Goal: Navigation & Orientation: Find specific page/section

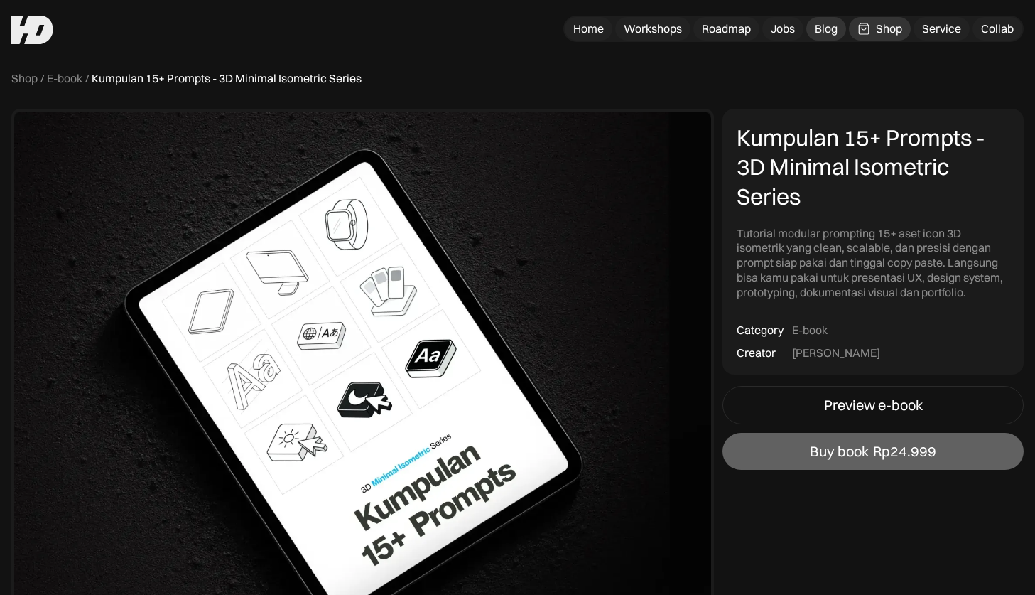
click at [821, 27] on div "Blog" at bounding box center [826, 28] width 23 height 15
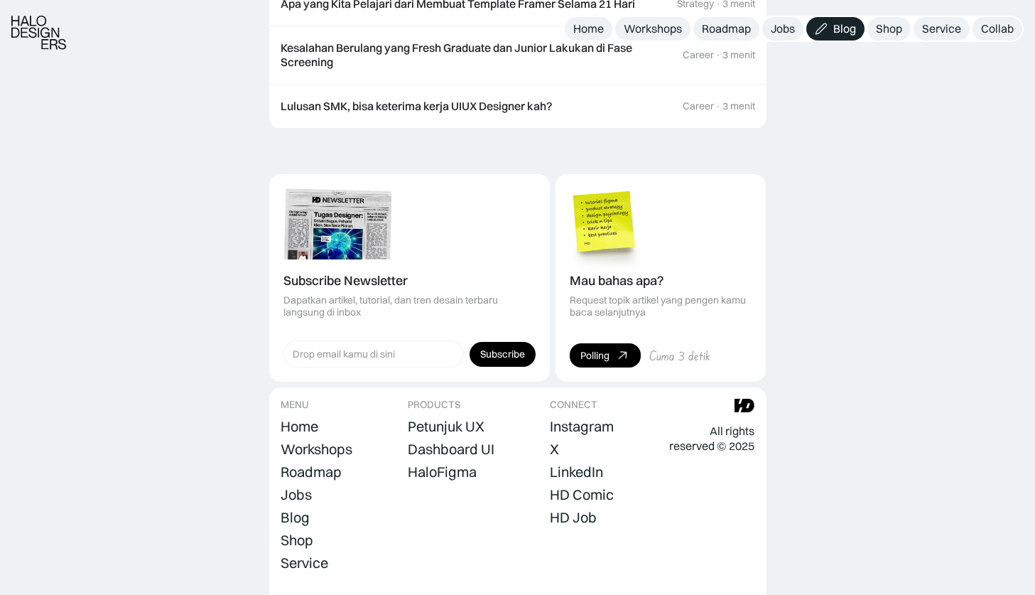
scroll to position [1839, 0]
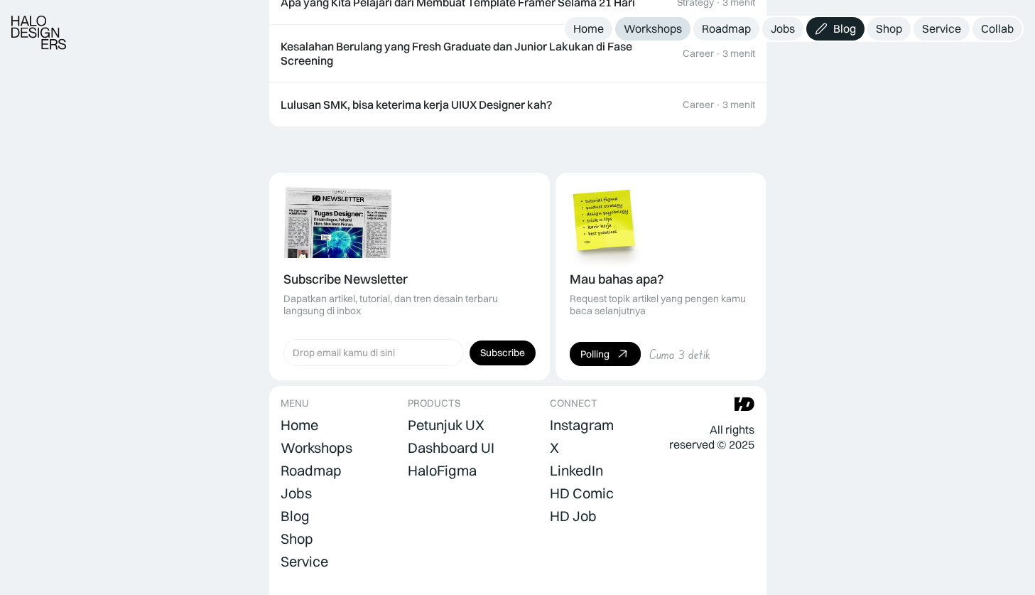
click at [649, 33] on div "Workshops" at bounding box center [653, 28] width 58 height 15
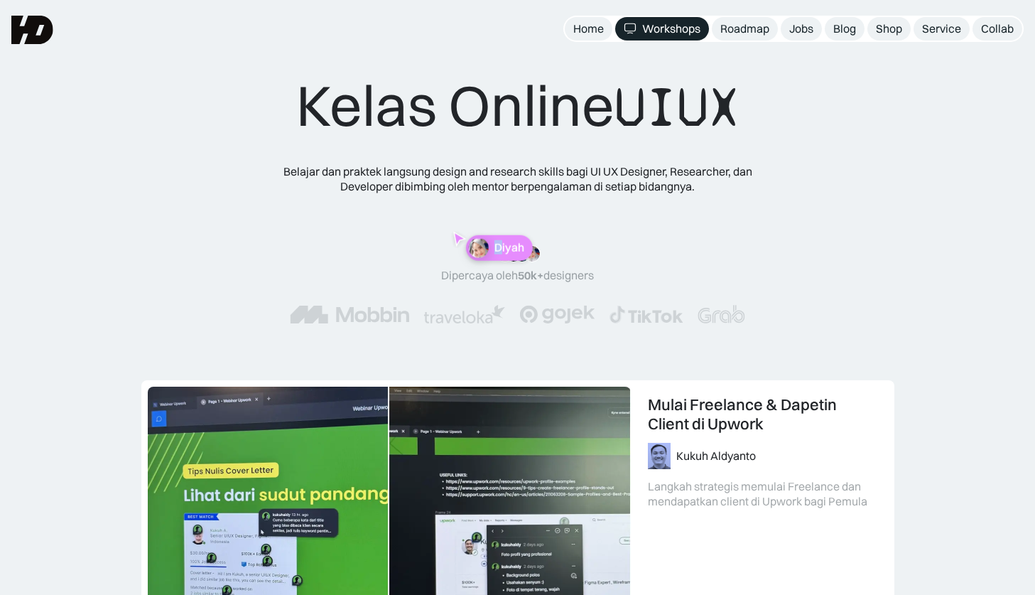
drag, startPoint x: 480, startPoint y: 261, endPoint x: 514, endPoint y: 240, distance: 40.2
click at [514, 241] on div "Diyah" at bounding box center [508, 247] width 41 height 13
click at [569, 229] on div "Diyah" at bounding box center [581, 220] width 67 height 26
click at [569, 229] on div ""Materinya keren banget! Mulai dari research plan dan dibahas dengan komprehens…" at bounding box center [518, 285] width 570 height 136
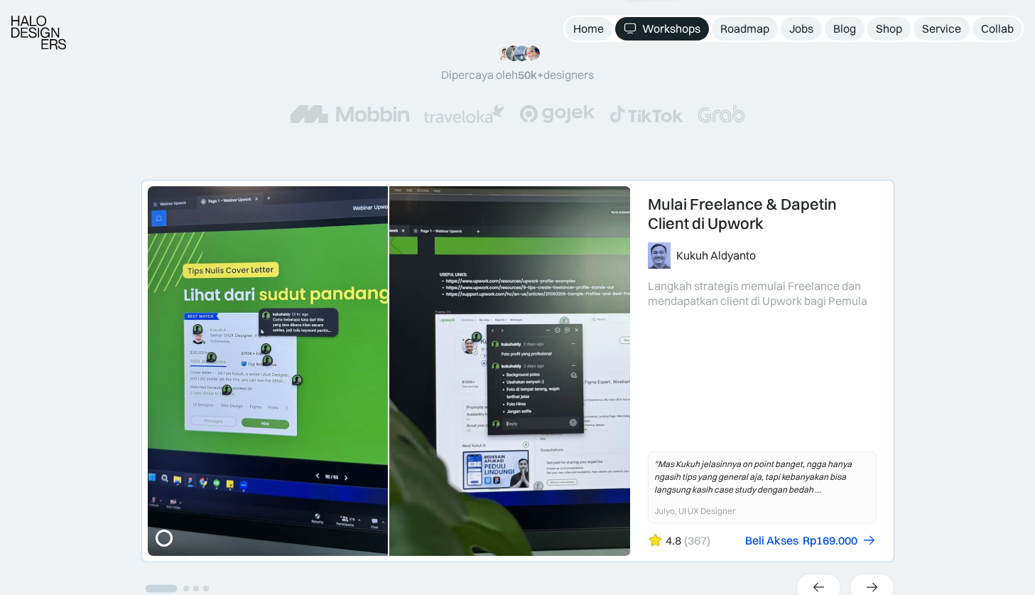
scroll to position [271, 0]
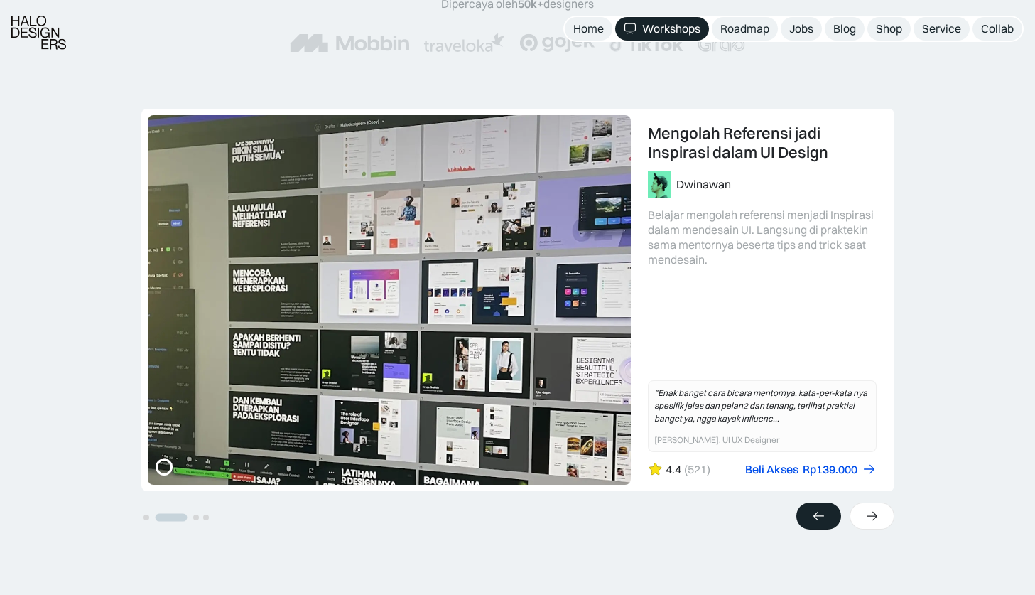
click at [804, 510] on div at bounding box center [818, 515] width 45 height 27
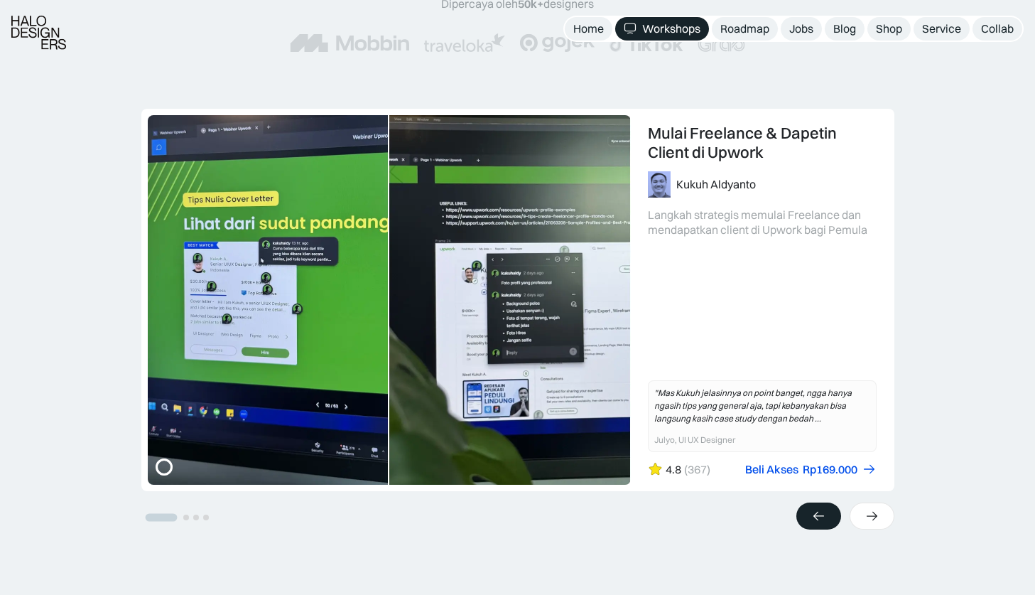
click at [804, 510] on div at bounding box center [818, 515] width 45 height 27
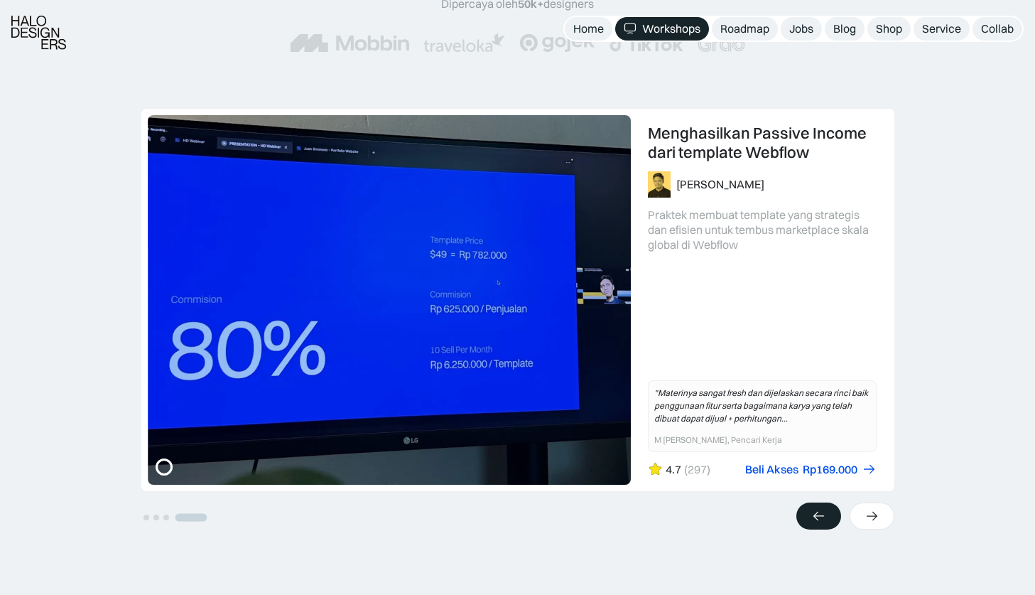
click at [804, 510] on div at bounding box center [818, 515] width 45 height 27
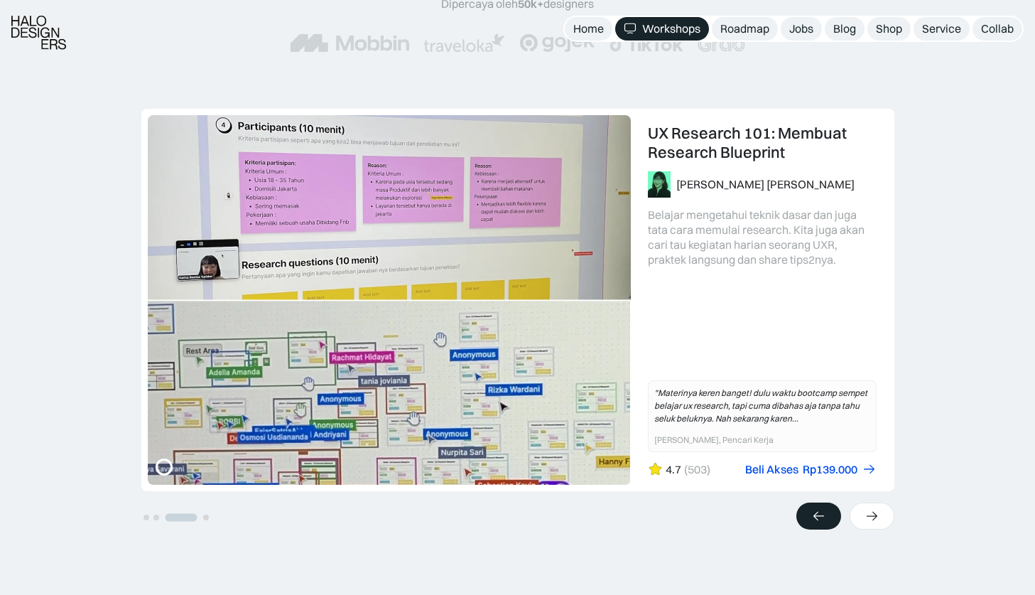
click at [804, 510] on div at bounding box center [818, 515] width 45 height 27
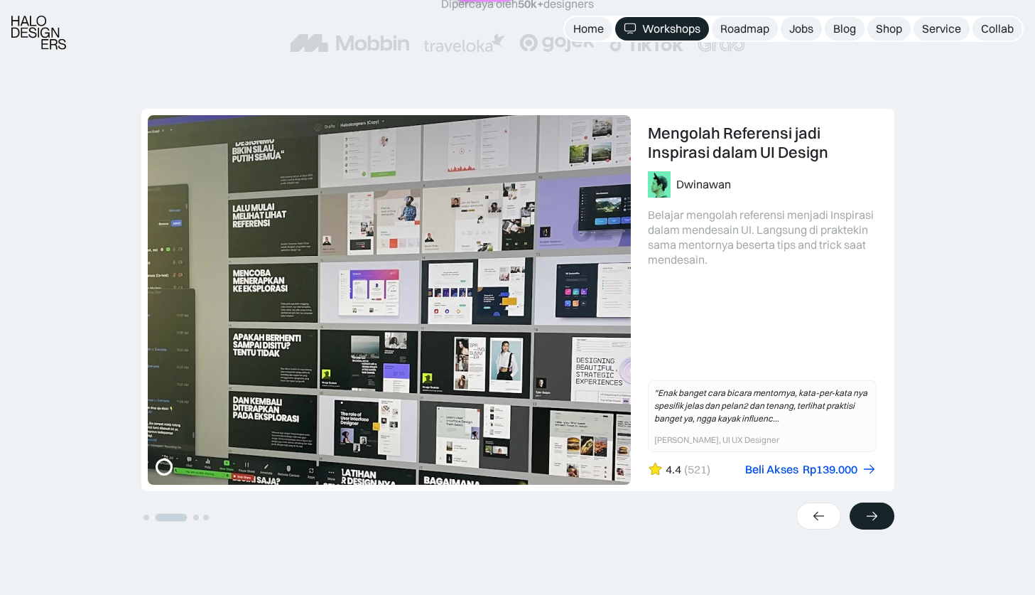
click at [855, 513] on div at bounding box center [872, 515] width 45 height 27
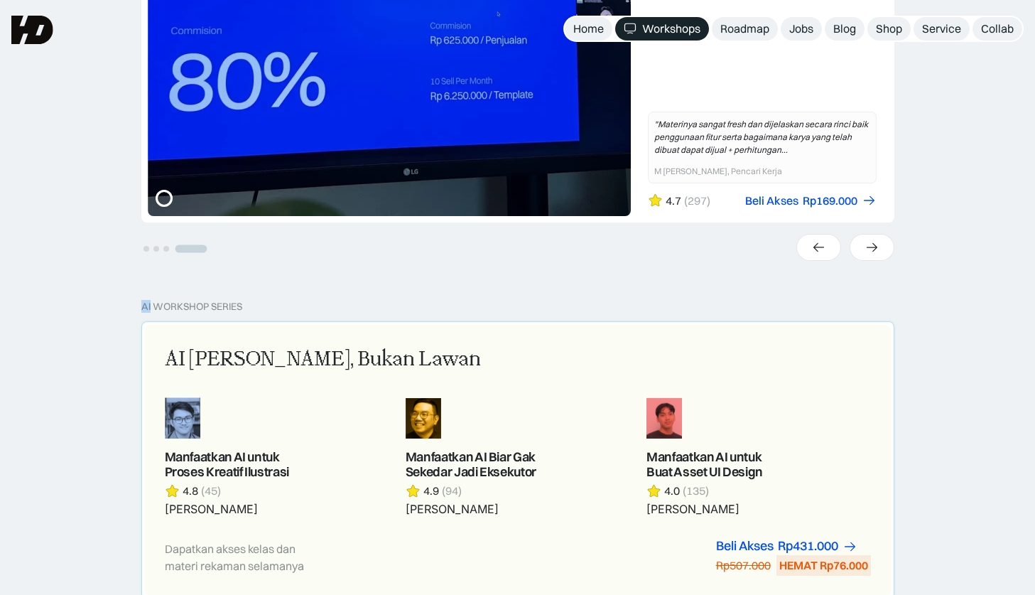
scroll to position [701, 0]
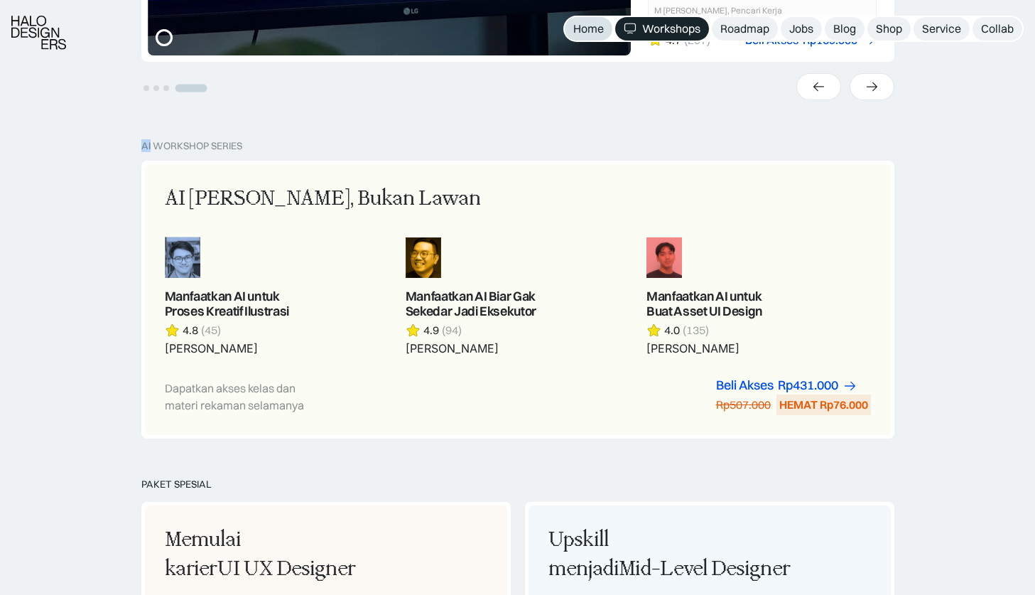
click at [573, 28] on div "Home" at bounding box center [588, 28] width 31 height 15
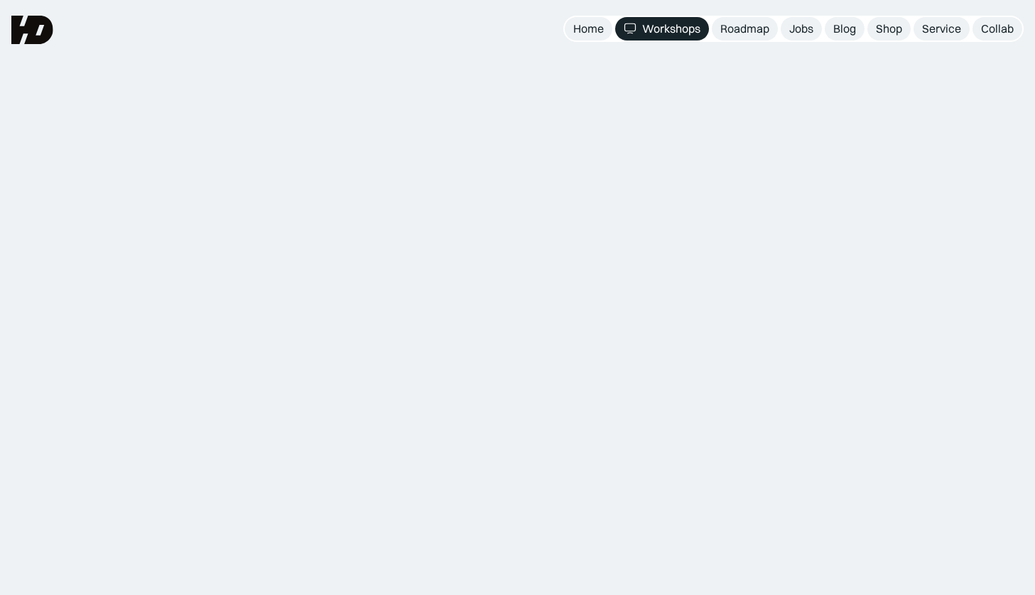
click at [603, 29] on link "Home" at bounding box center [589, 28] width 48 height 23
click at [649, 32] on div "Workshops" at bounding box center [671, 28] width 58 height 15
click at [723, 31] on div "Roadmap" at bounding box center [744, 28] width 49 height 15
click at [792, 35] on div "Jobs" at bounding box center [801, 28] width 24 height 15
click at [842, 28] on div "Blog" at bounding box center [844, 28] width 23 height 15
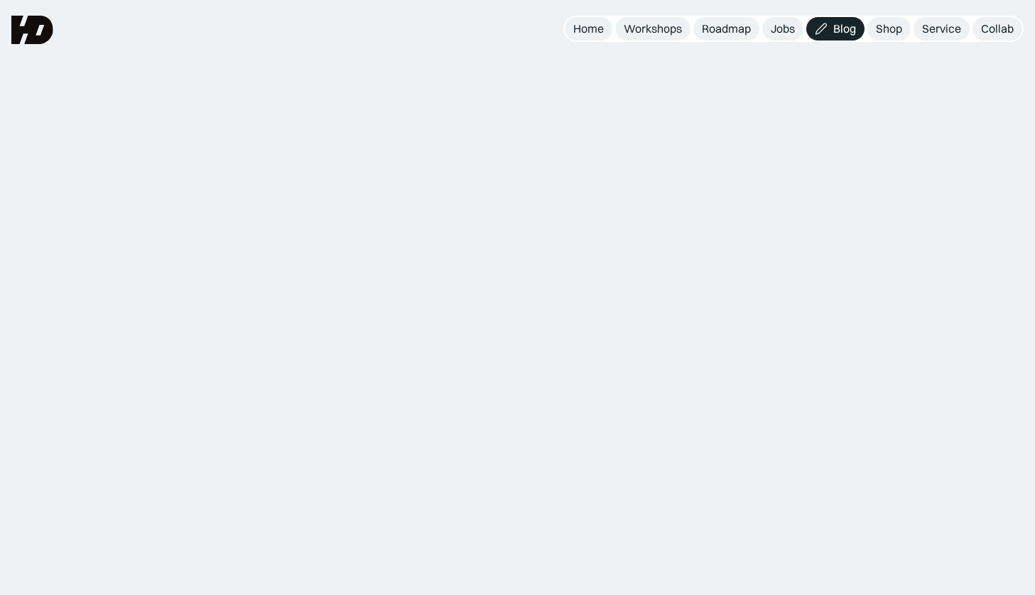
click at [882, 35] on div "Shop" at bounding box center [889, 28] width 26 height 15
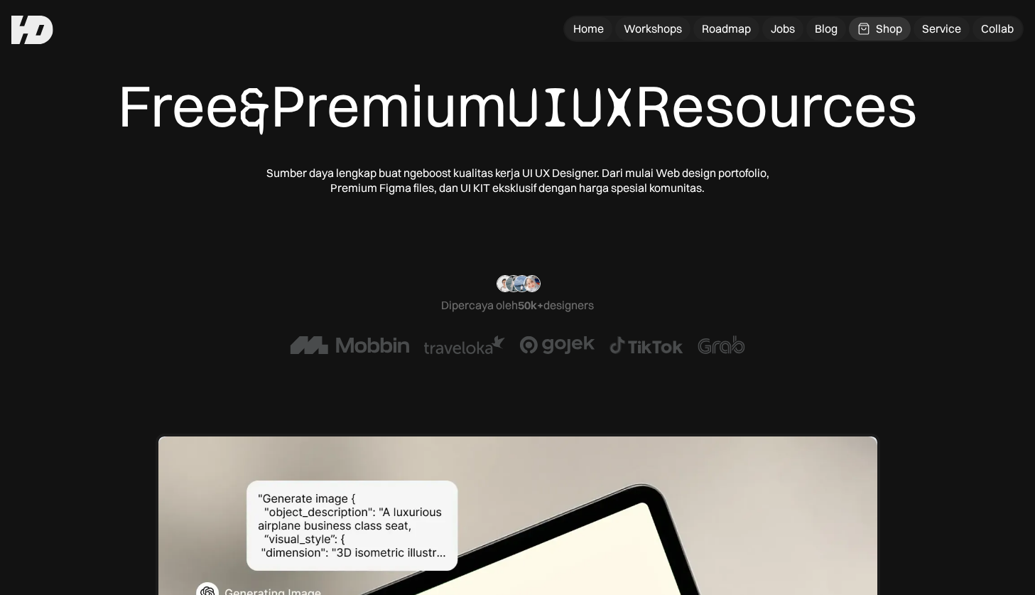
click at [543, 343] on img at bounding box center [557, 344] width 76 height 18
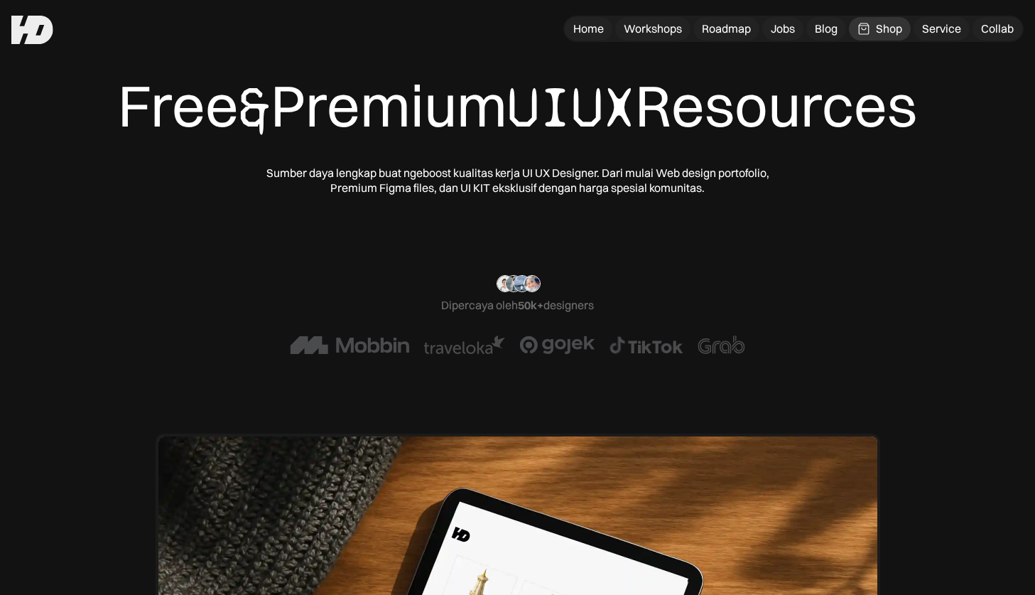
click at [484, 351] on img at bounding box center [464, 344] width 82 height 18
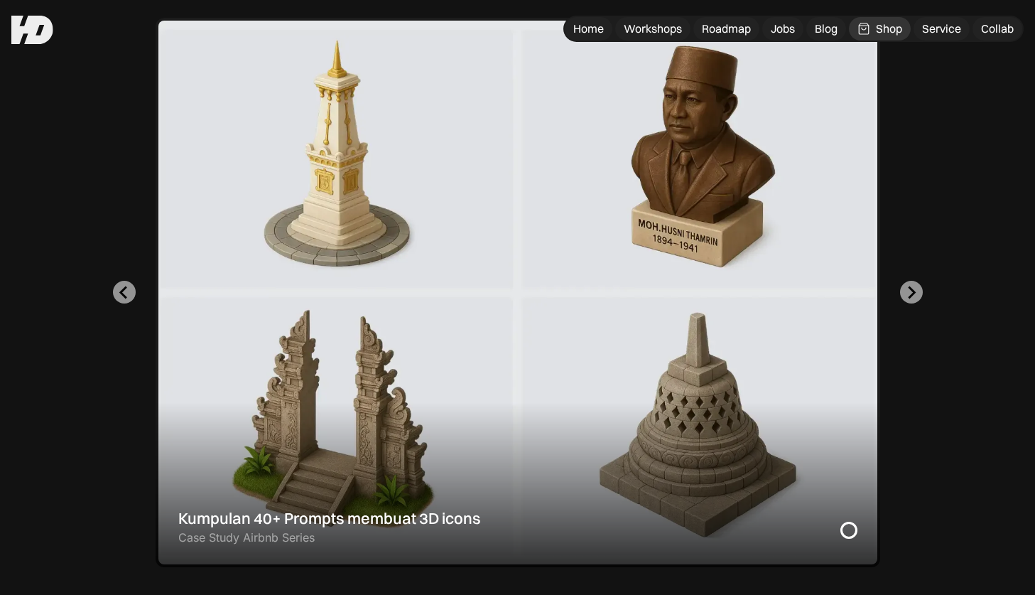
scroll to position [398, 0]
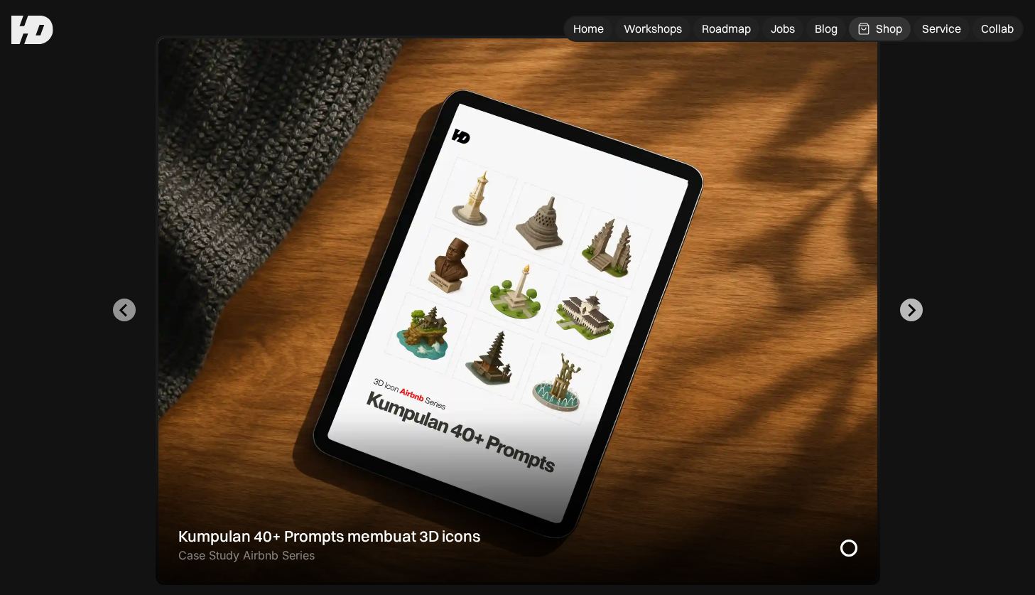
click at [906, 310] on icon "Go to first slide" at bounding box center [910, 309] width 13 height 13
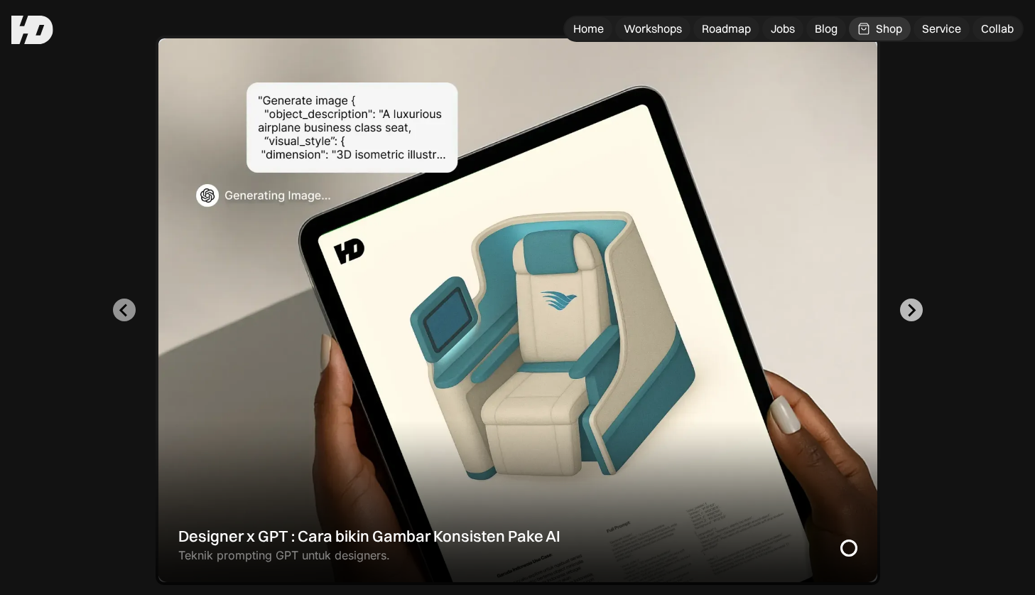
click at [906, 310] on icon "Go to first slide" at bounding box center [910, 309] width 13 height 13
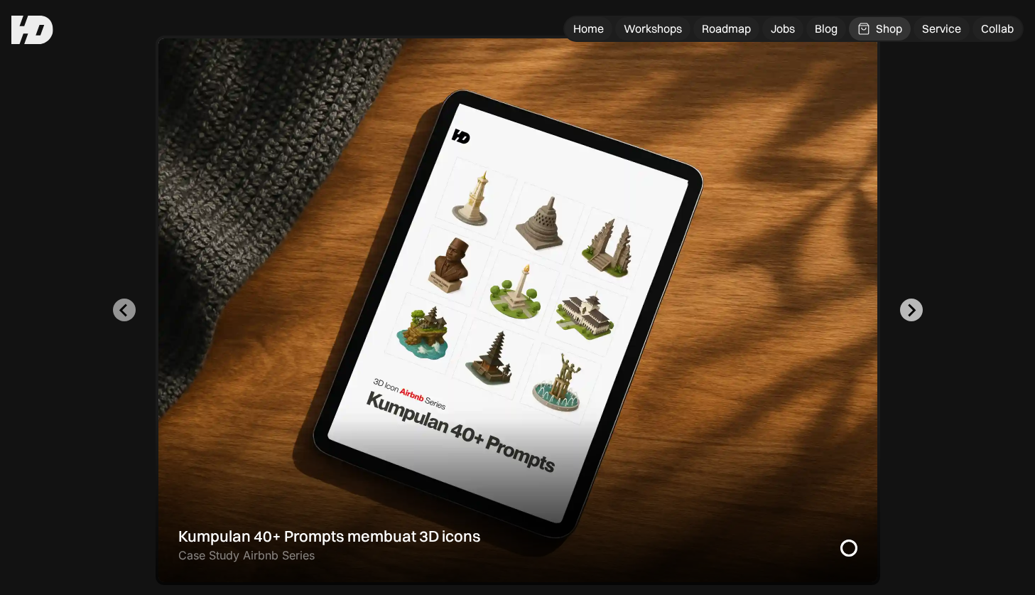
click at [906, 310] on icon "Next slide" at bounding box center [910, 309] width 13 height 13
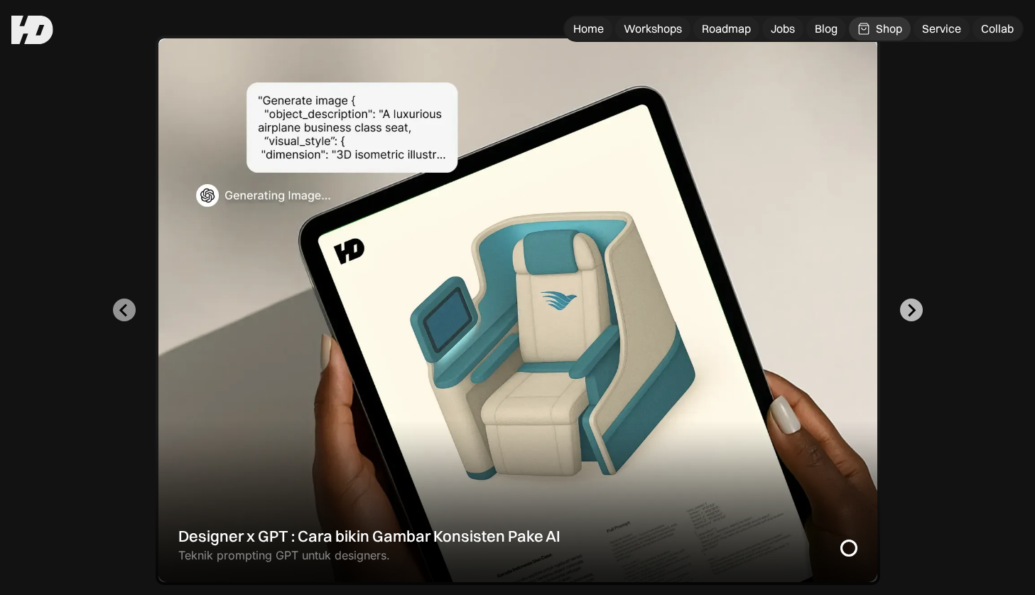
click at [906, 310] on icon "Next slide" at bounding box center [910, 309] width 13 height 13
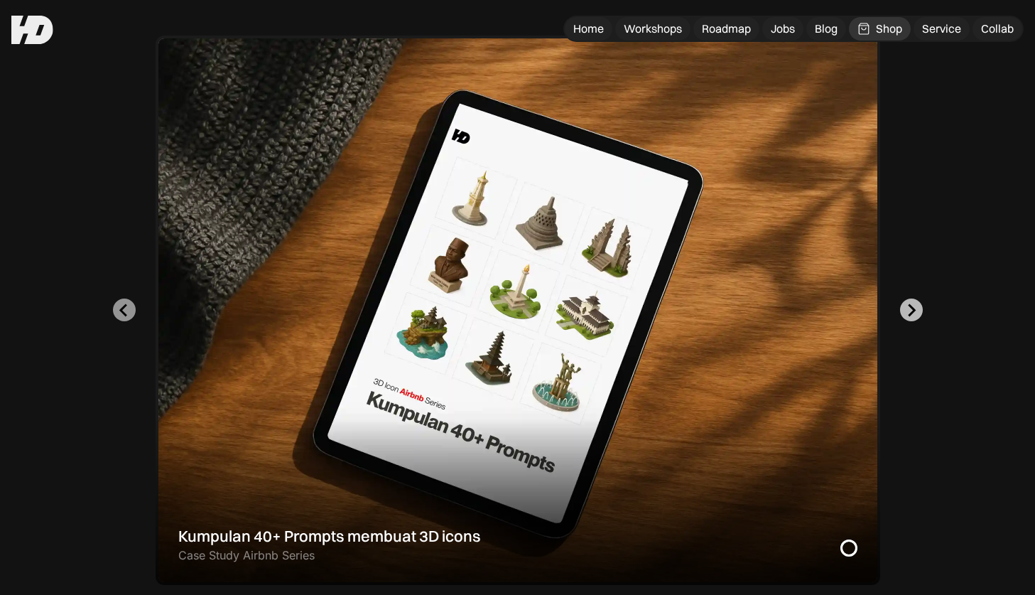
click at [906, 310] on icon "Go to first slide" at bounding box center [910, 309] width 13 height 13
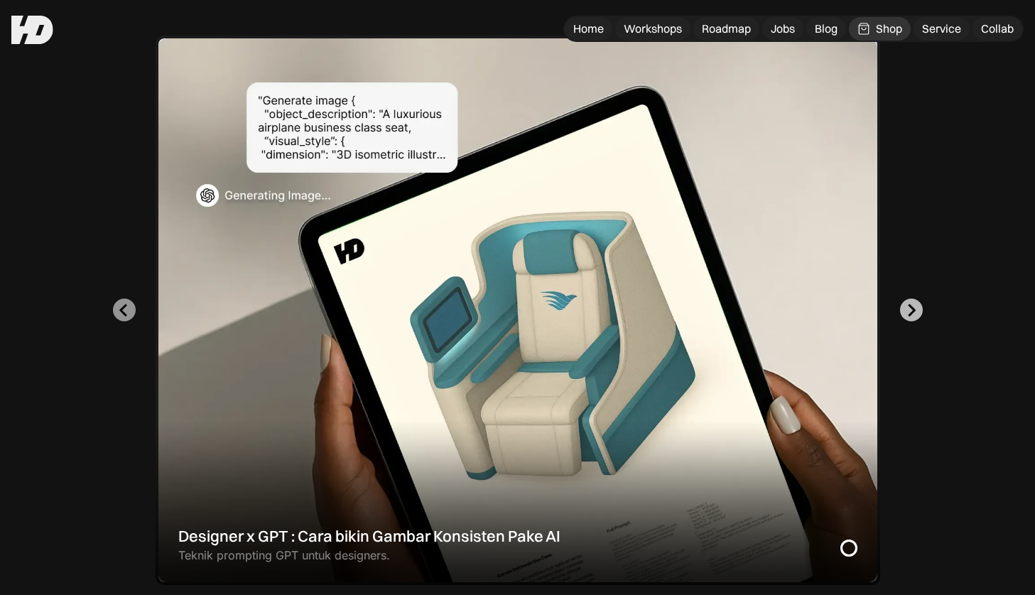
click at [906, 310] on icon "Go to first slide" at bounding box center [910, 309] width 13 height 13
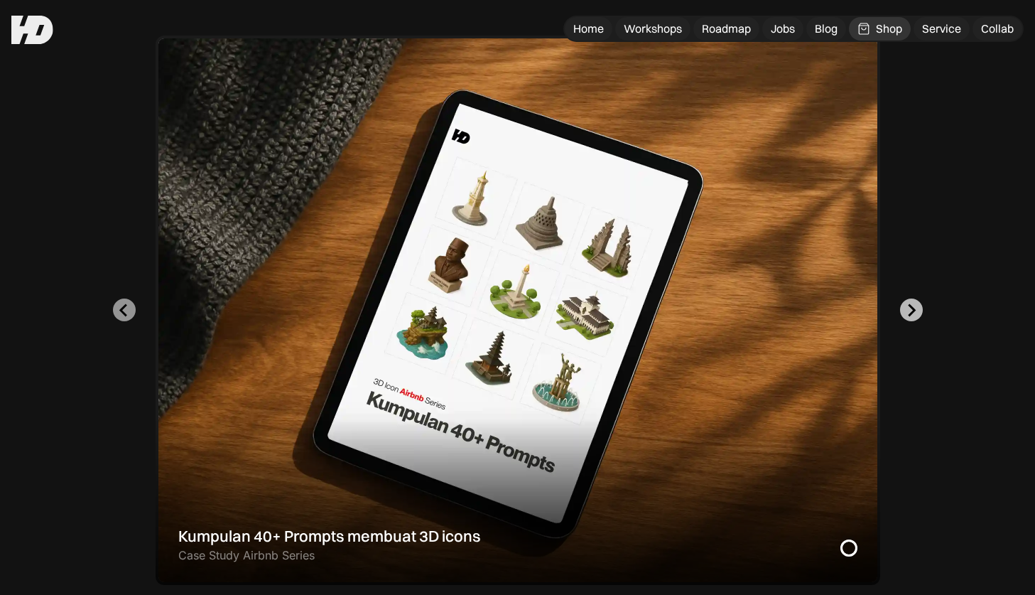
click at [906, 310] on icon "Go to first slide" at bounding box center [910, 309] width 13 height 13
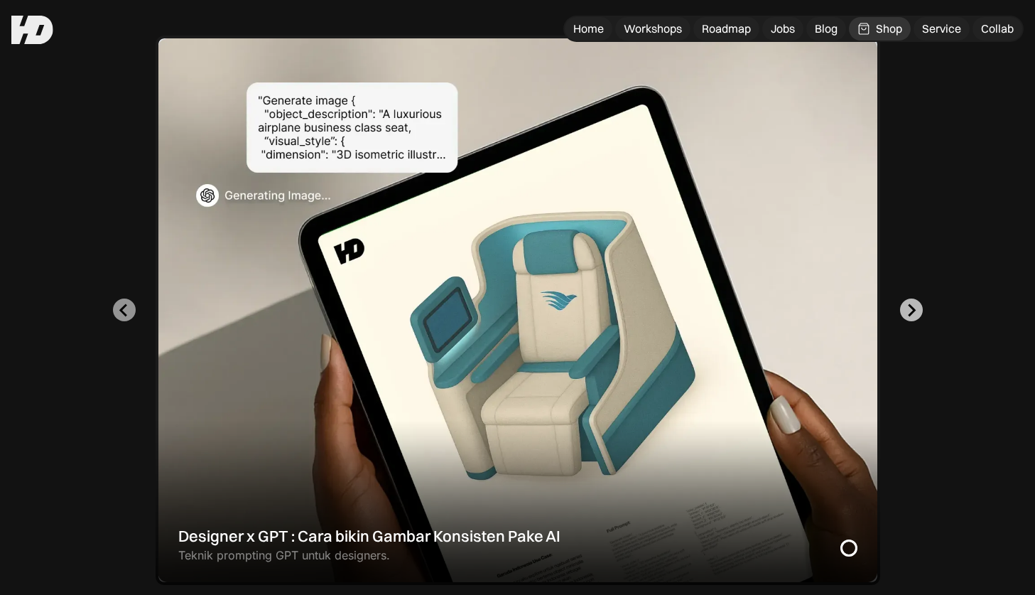
click at [906, 310] on icon "Go to first slide" at bounding box center [910, 309] width 13 height 13
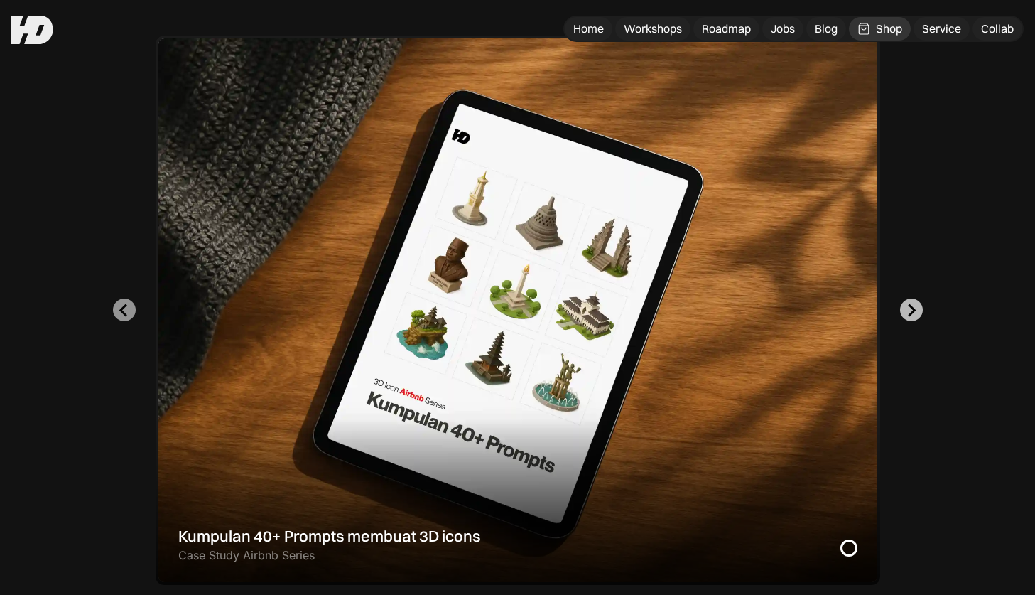
click at [906, 310] on icon "Go to first slide" at bounding box center [910, 309] width 13 height 13
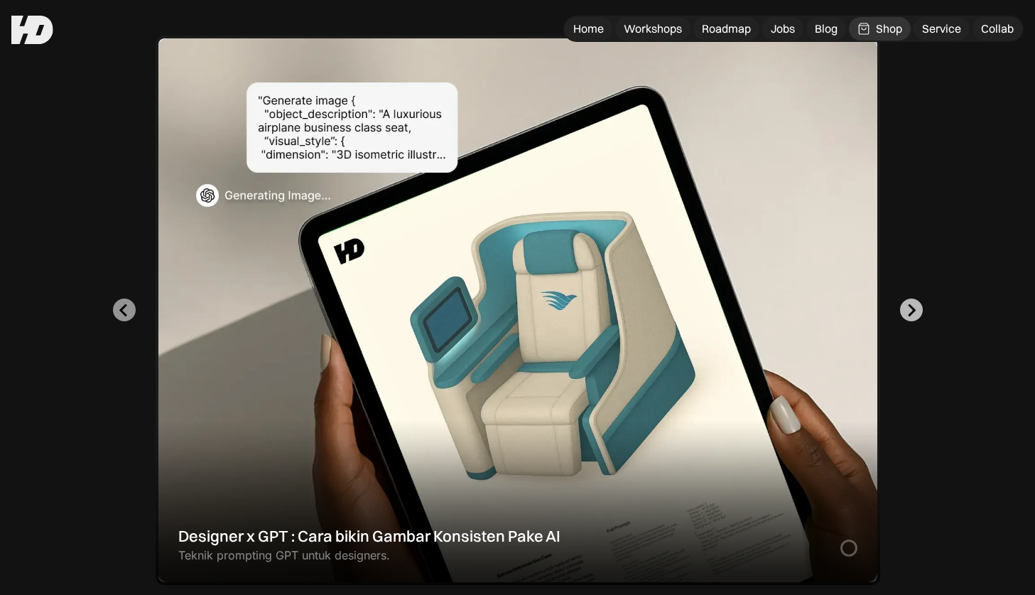
click at [906, 310] on icon "Go to first slide" at bounding box center [910, 309] width 13 height 13
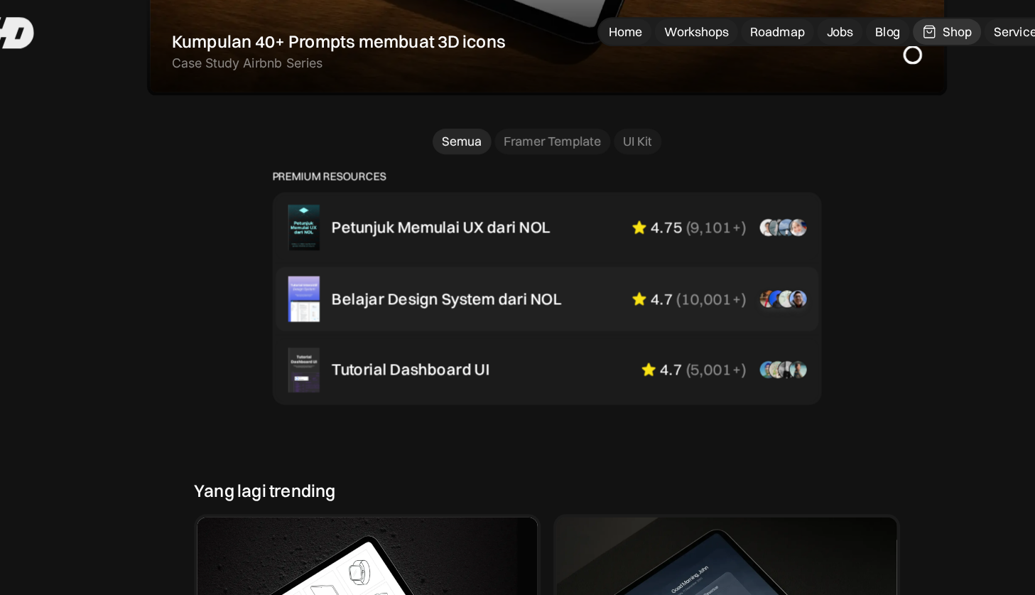
scroll to position [867, 0]
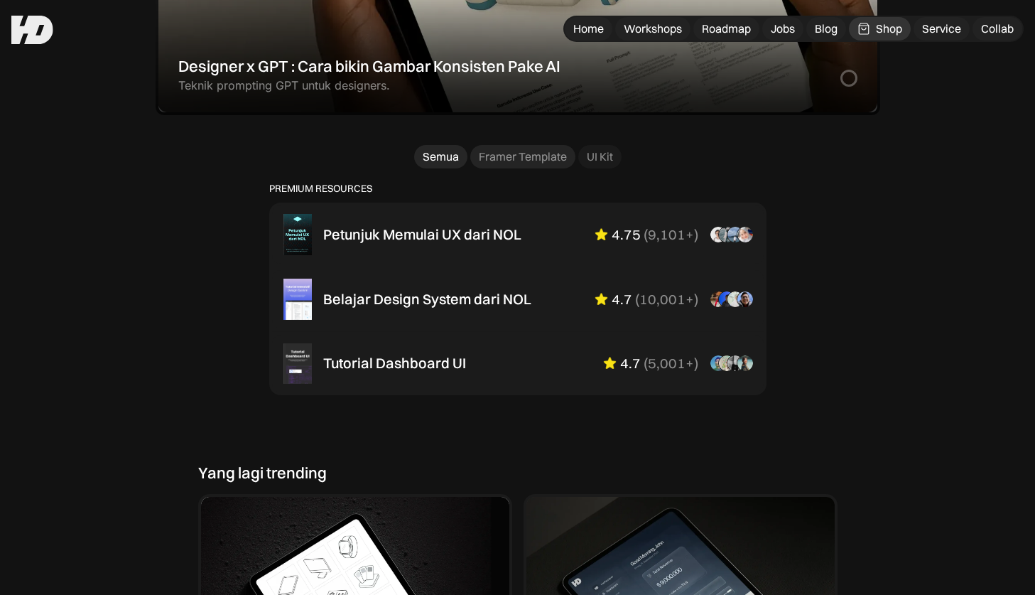
click at [510, 155] on div "Framer Template" at bounding box center [523, 156] width 88 height 15
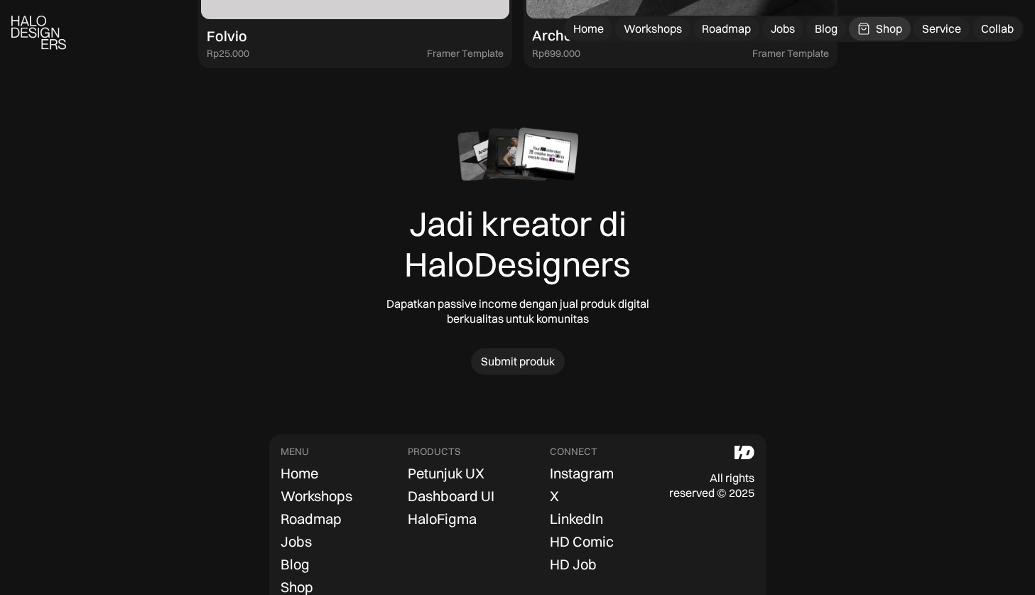
scroll to position [1974, 0]
